Goal: Transaction & Acquisition: Purchase product/service

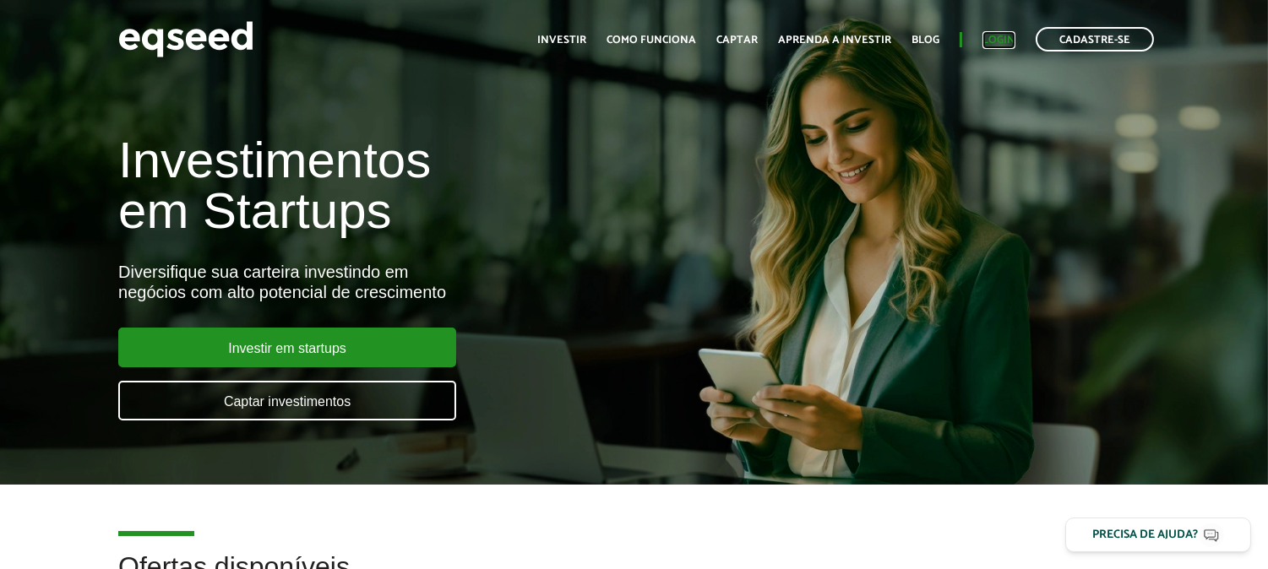
click at [1010, 38] on link "Login" at bounding box center [998, 40] width 33 height 11
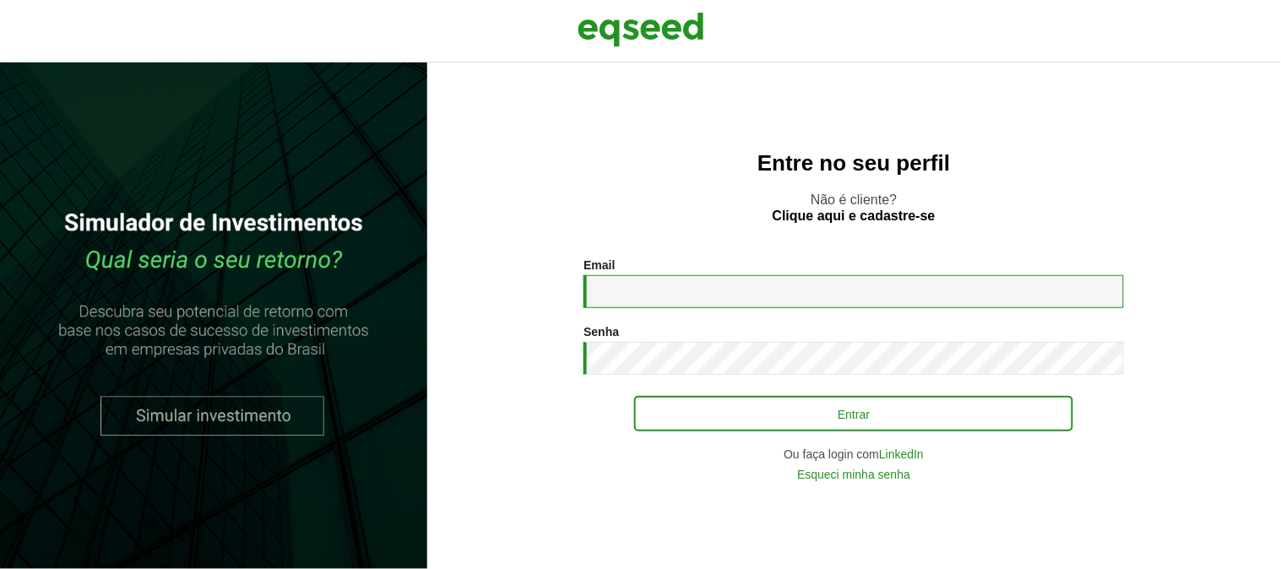
type input "**********"
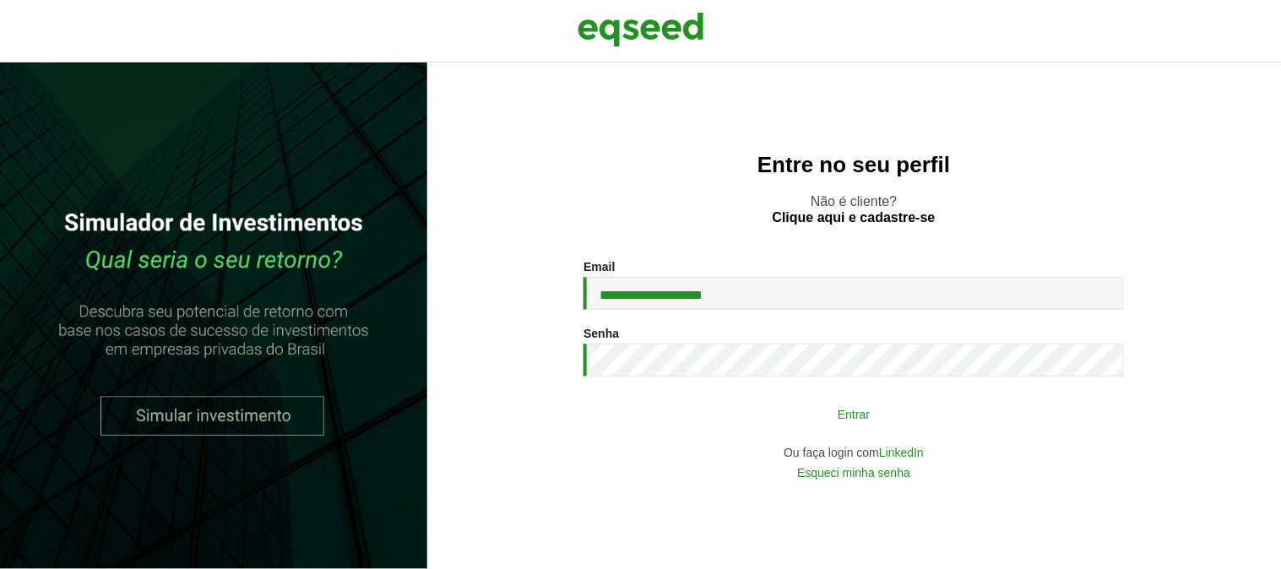
click at [833, 420] on button "Entrar" at bounding box center [853, 414] width 439 height 32
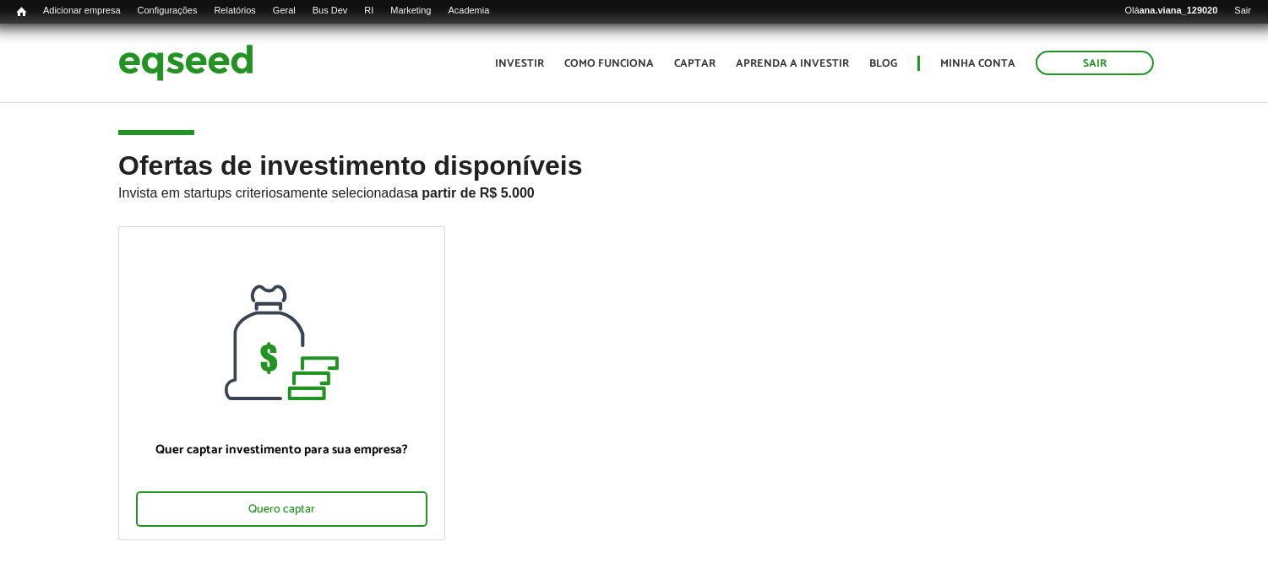
click at [972, 53] on ul "Início Investir Como funciona Captar Aprenda a investir Blog Minha conta Sair" at bounding box center [824, 63] width 676 height 24
click at [976, 59] on link "Minha conta" at bounding box center [977, 63] width 75 height 11
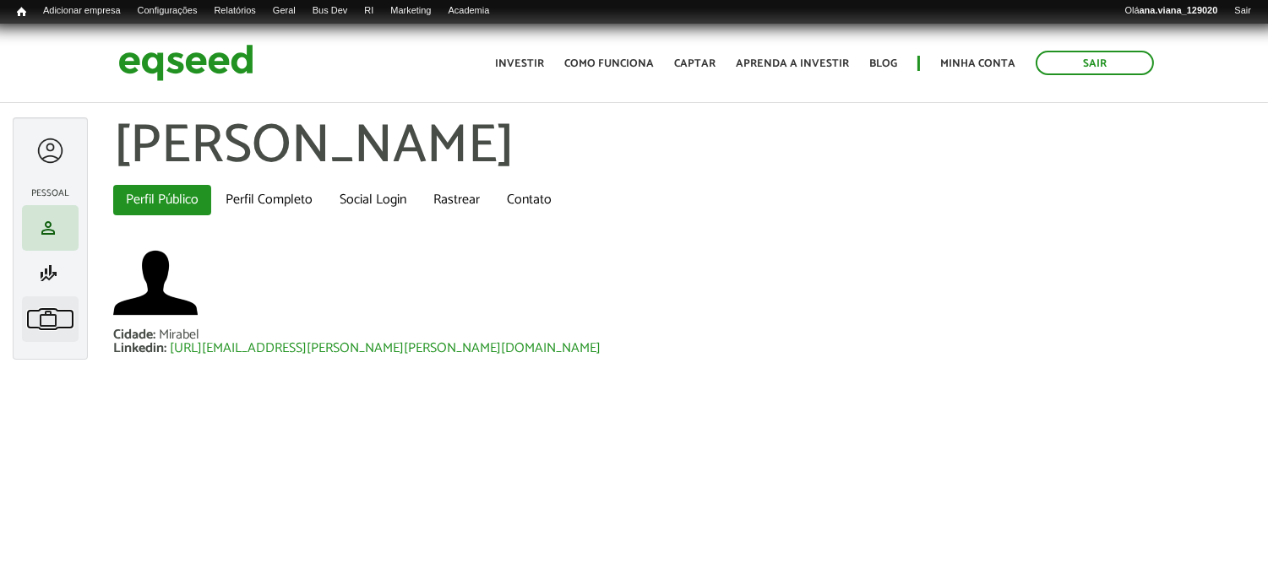
click at [51, 329] on span "work" at bounding box center [48, 319] width 20 height 20
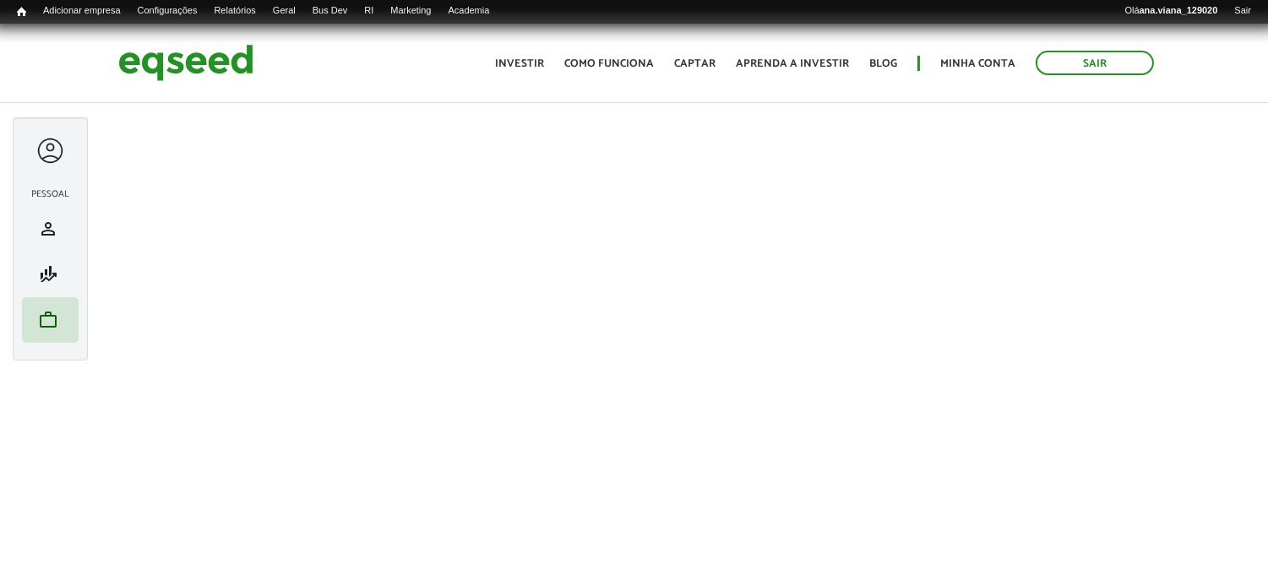
click at [38, 146] on div at bounding box center [50, 150] width 31 height 31
